Goal: Transaction & Acquisition: Subscribe to service/newsletter

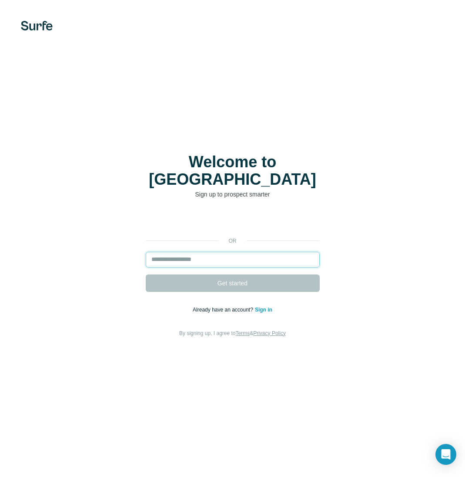
click at [235, 252] on input "email" at bounding box center [233, 260] width 174 height 16
click at [215, 252] on input "email" at bounding box center [233, 260] width 174 height 16
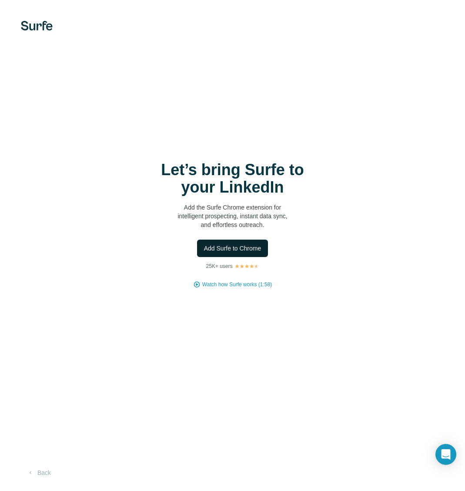
click at [248, 251] on span "Add Surfe to Chrome" at bounding box center [232, 248] width 57 height 9
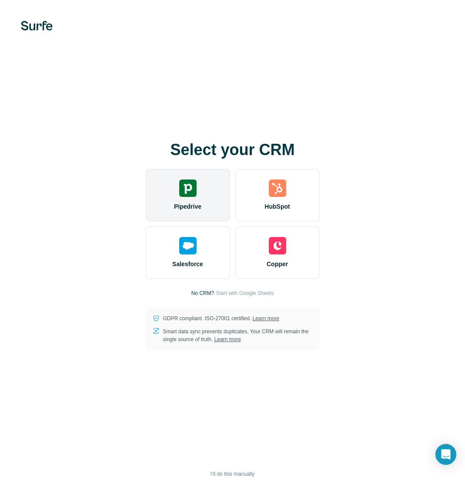
click at [199, 189] on div "Pipedrive" at bounding box center [188, 195] width 84 height 52
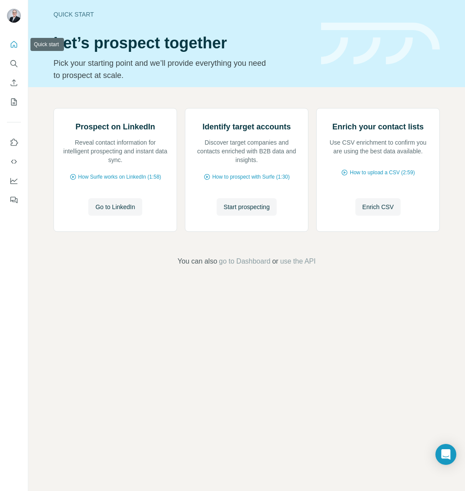
click at [15, 47] on icon "Quick start" at bounding box center [14, 44] width 7 height 7
click at [247, 266] on span "go to Dashboard" at bounding box center [244, 261] width 51 height 10
